Goal: Information Seeking & Learning: Learn about a topic

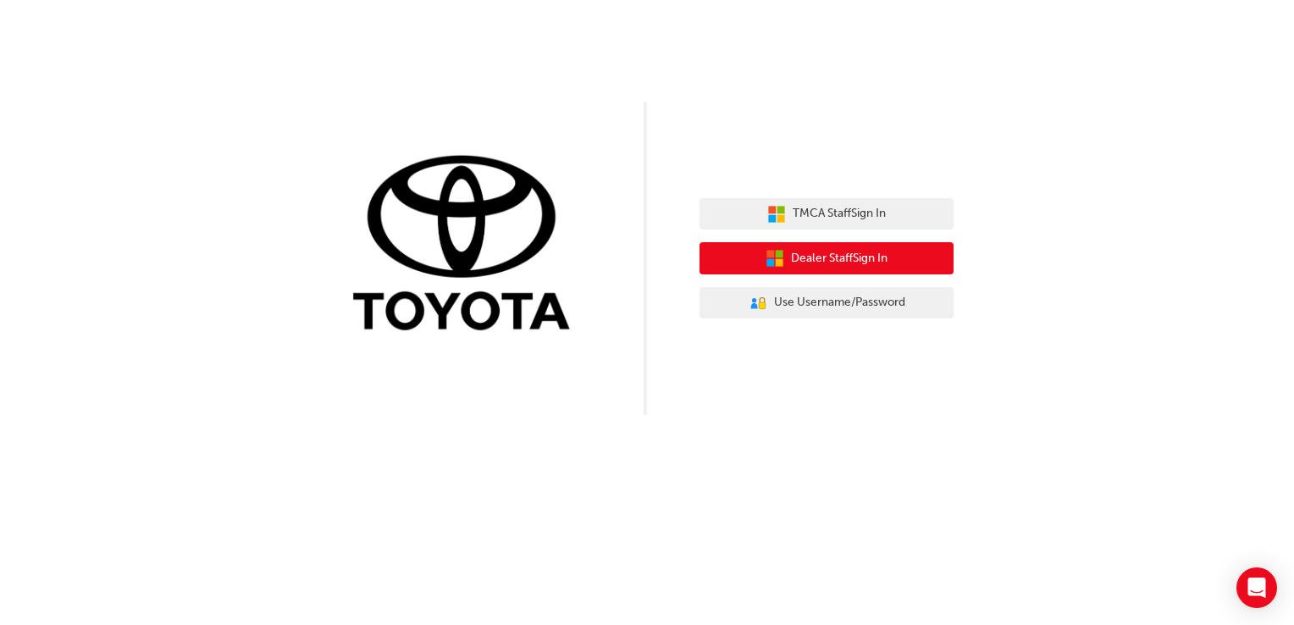
click at [926, 259] on button "Dealer Staff Sign In" at bounding box center [827, 258] width 254 height 32
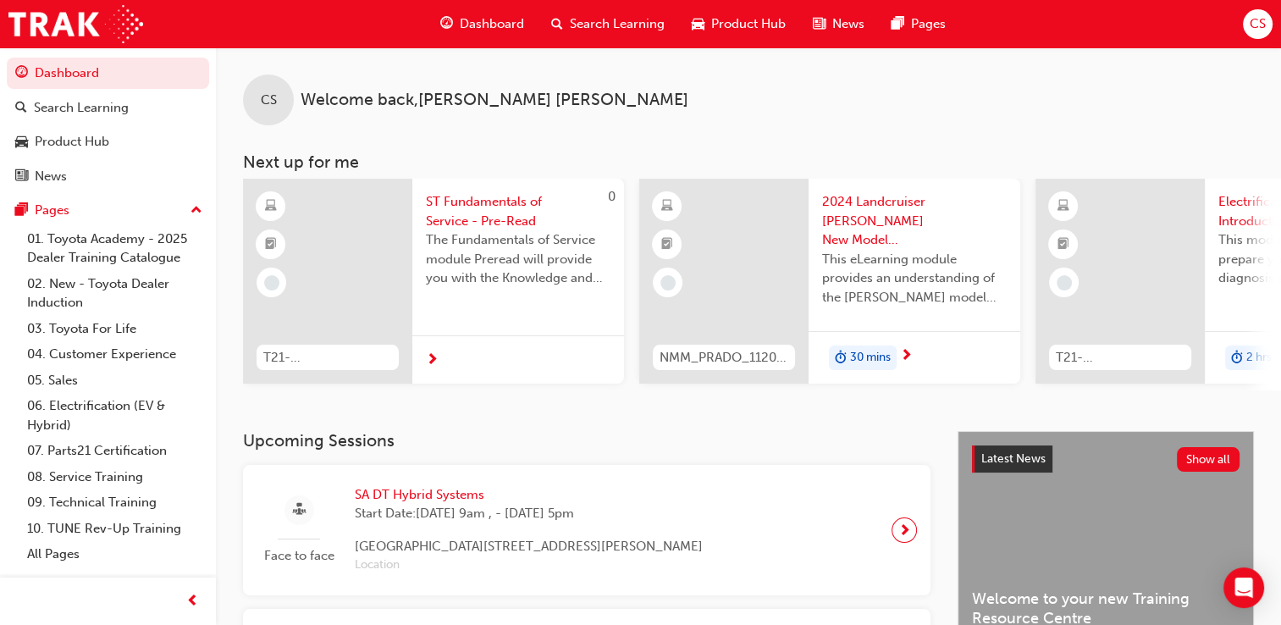
click at [638, 22] on span "Search Learning" at bounding box center [617, 23] width 95 height 19
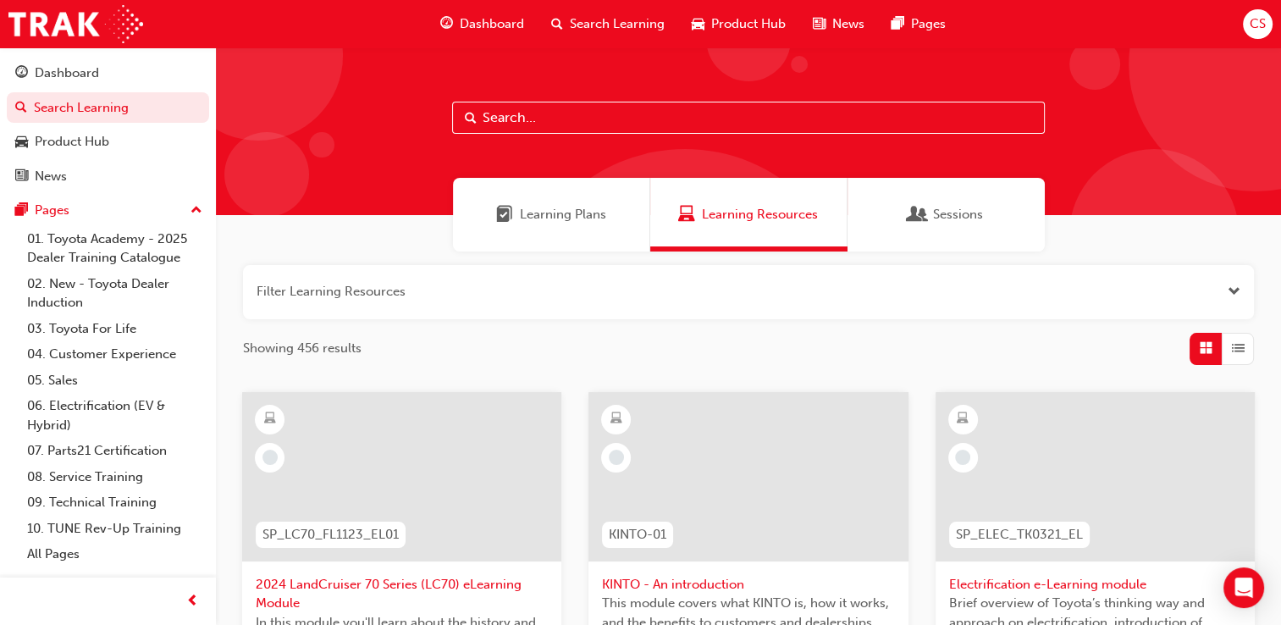
click at [564, 117] on input "text" at bounding box center [748, 118] width 593 height 32
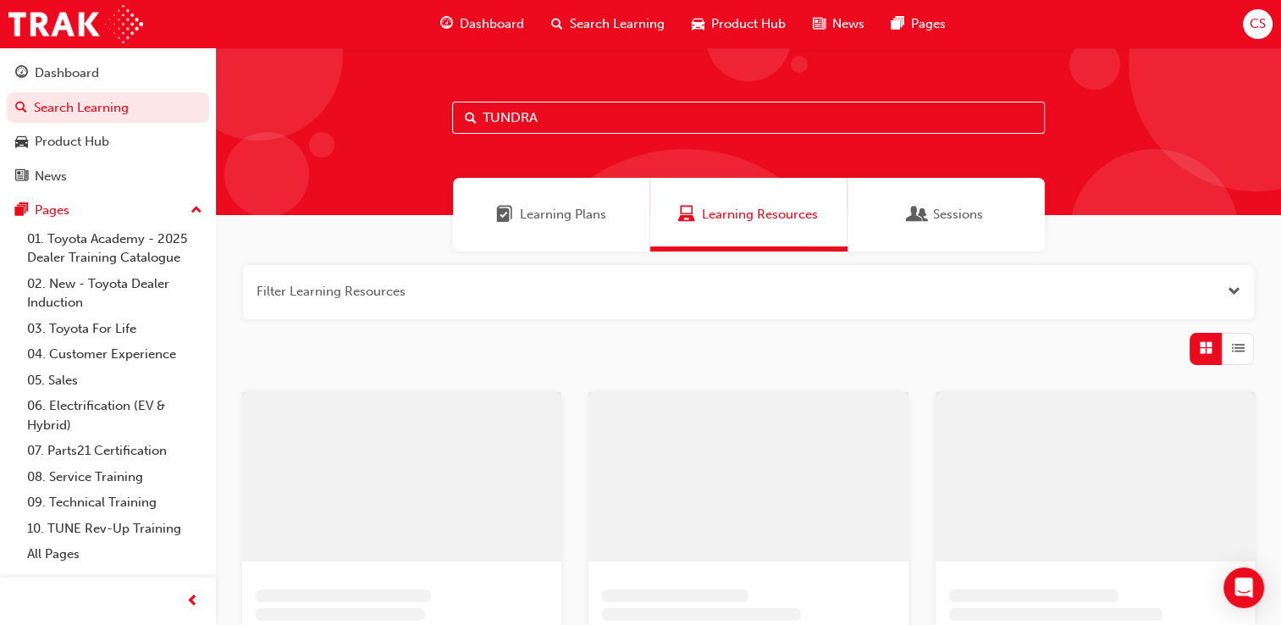
type input "TUNDRA"
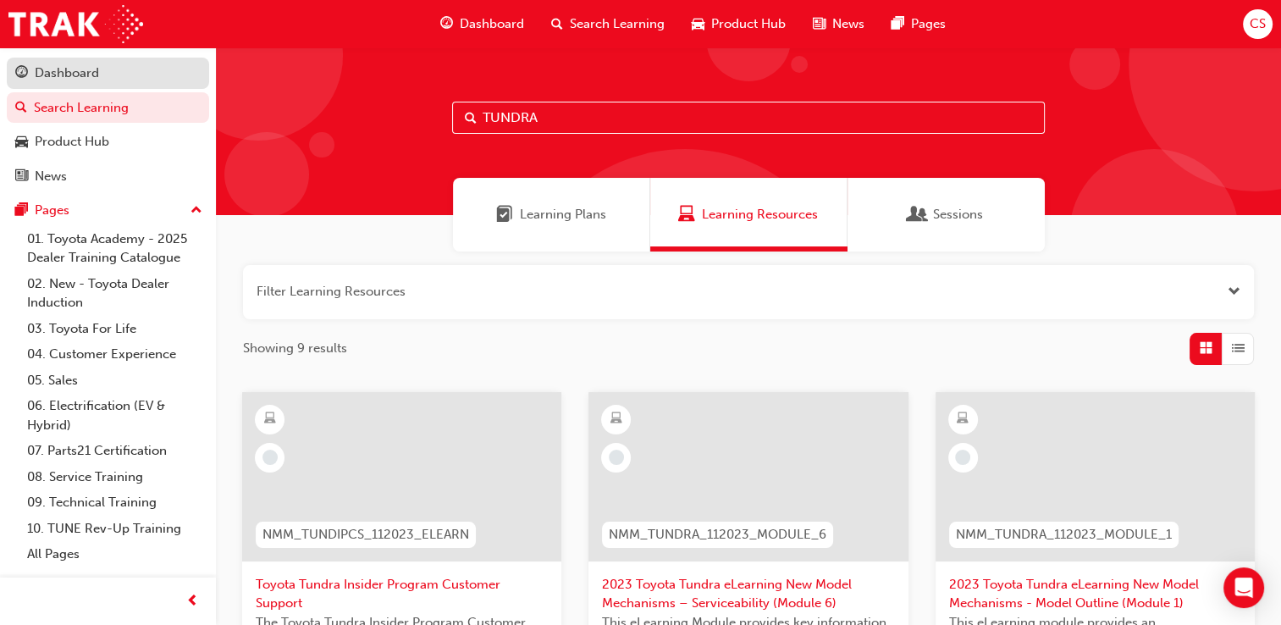
click at [106, 71] on div "Dashboard" at bounding box center [107, 73] width 185 height 21
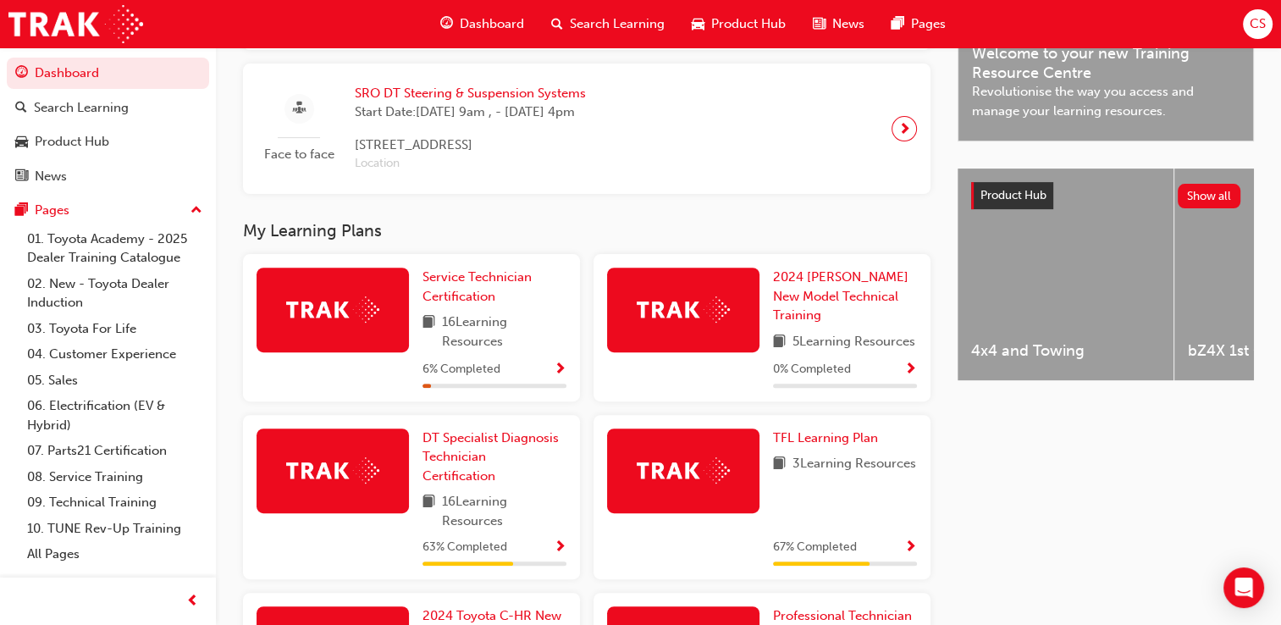
scroll to position [542, 0]
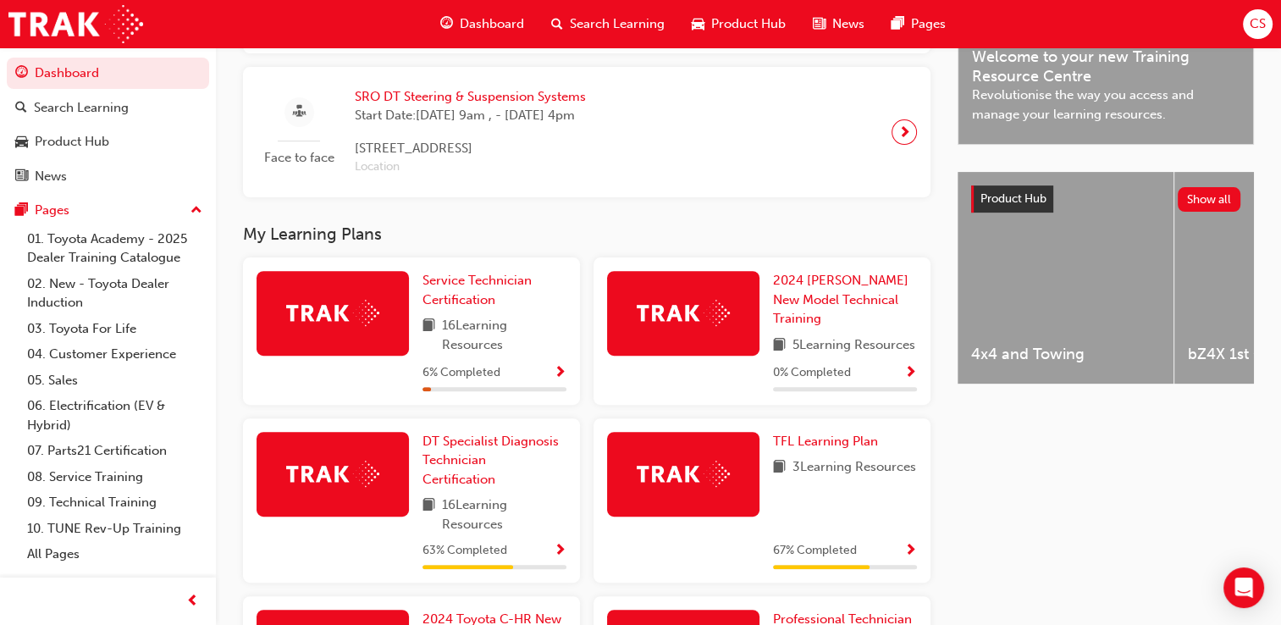
click at [354, 485] on img at bounding box center [332, 474] width 93 height 26
click at [459, 464] on span "DT Specialist Diagnosis Technician Certification" at bounding box center [491, 460] width 136 height 53
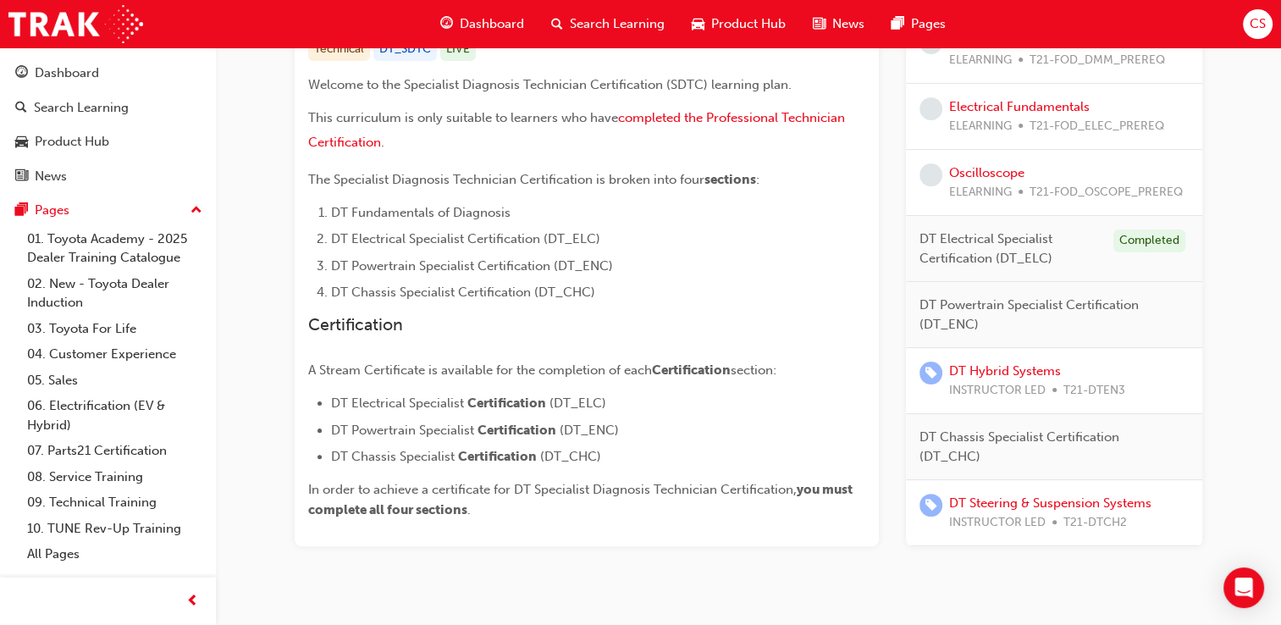
scroll to position [415, 0]
